Goal: Information Seeking & Learning: Learn about a topic

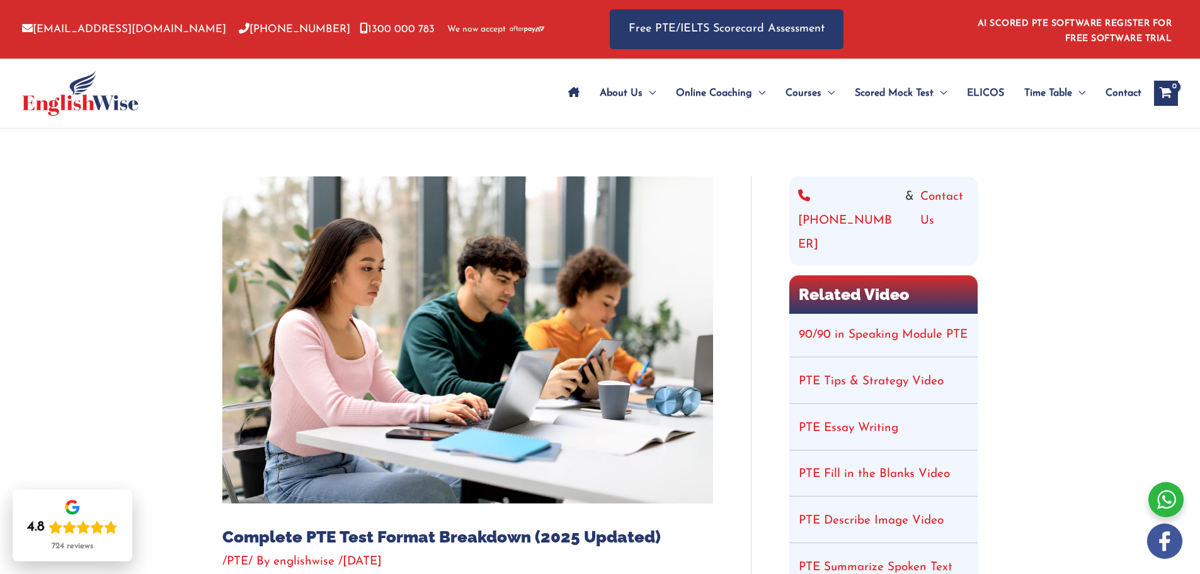
click at [868, 329] on link "90/90 in Speaking Module PTE" at bounding box center [883, 335] width 169 height 12
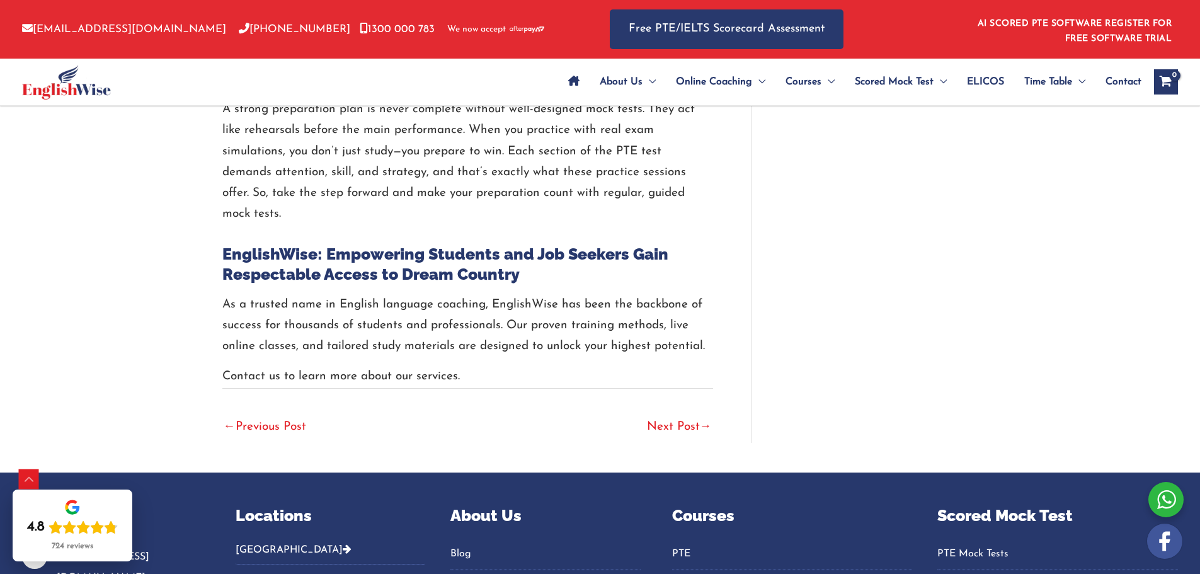
scroll to position [2961, 0]
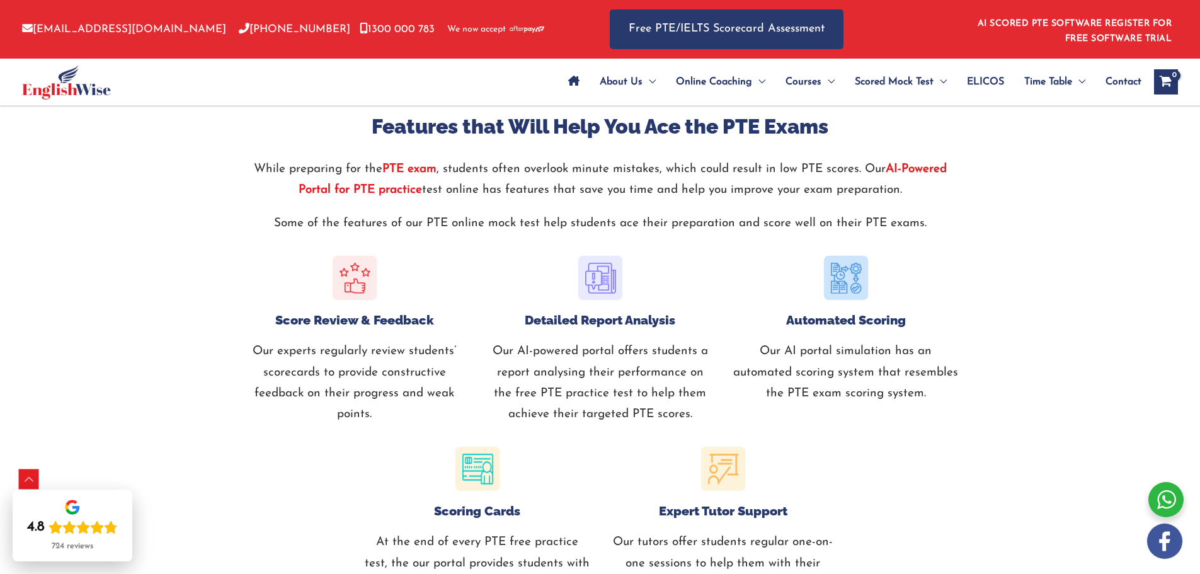
scroll to position [1323, 0]
